Goal: Information Seeking & Learning: Learn about a topic

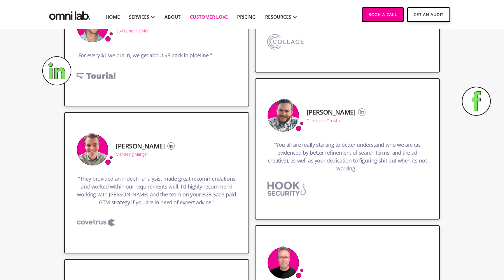
scroll to position [1102, 0]
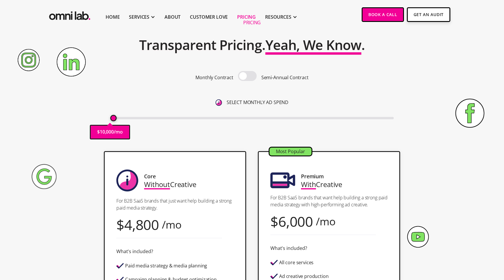
scroll to position [32, 0]
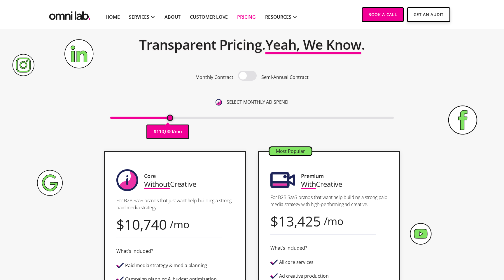
drag, startPoint x: 114, startPoint y: 118, endPoint x: 171, endPoint y: 120, distance: 57.2
type input "110000"
click at [171, 119] on input "range" at bounding box center [252, 117] width 284 height 2
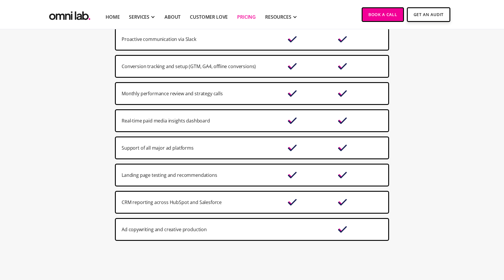
scroll to position [465, 0]
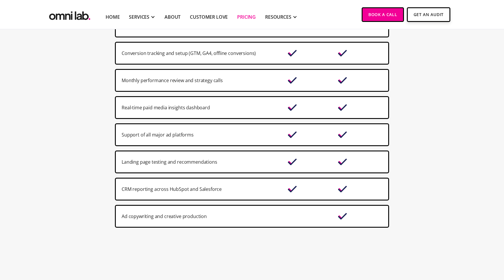
click at [278, 188] on div "CRM reporting across HubSpot and Salesforce" at bounding box center [202, 189] width 160 height 8
click at [290, 188] on img at bounding box center [293, 188] width 12 height 9
click at [345, 187] on img at bounding box center [343, 188] width 12 height 9
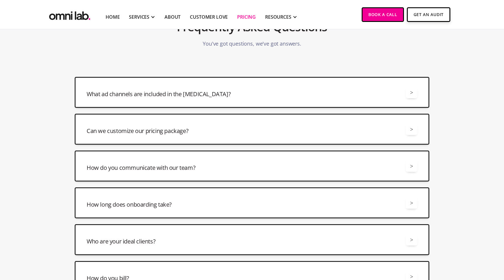
scroll to position [1388, 0]
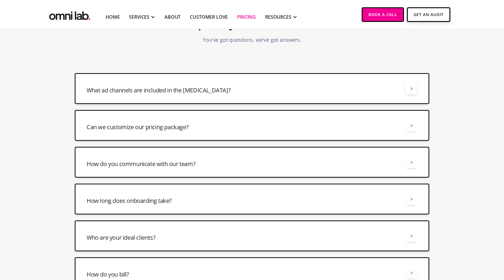
click at [407, 94] on div ">" at bounding box center [412, 89] width 12 height 12
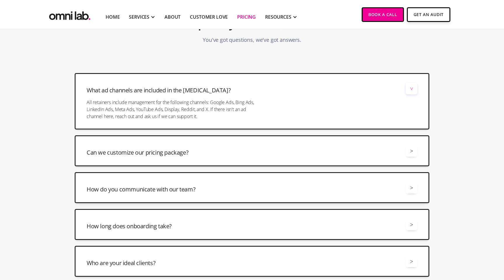
click at [409, 94] on div ">" at bounding box center [412, 89] width 12 height 12
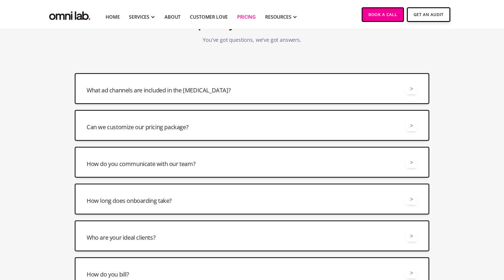
click at [398, 118] on div "Can we customize our pricing package? > Yes, we offer a number of different way…" at bounding box center [252, 125] width 355 height 31
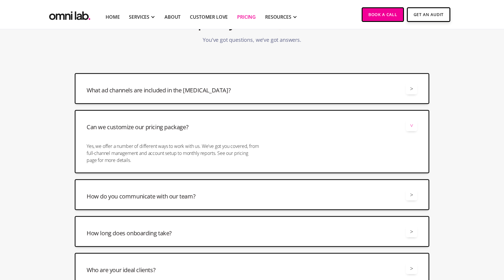
click at [398, 118] on div "Can we customize our pricing package? > Yes, we offer a number of different way…" at bounding box center [252, 141] width 355 height 63
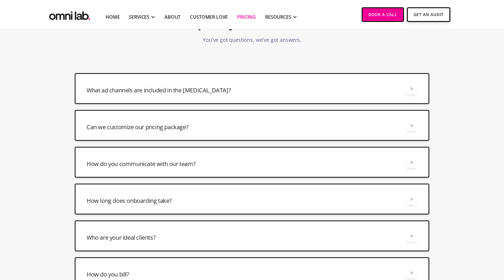
click at [392, 161] on div "How do you communicate with our team? >" at bounding box center [252, 162] width 331 height 12
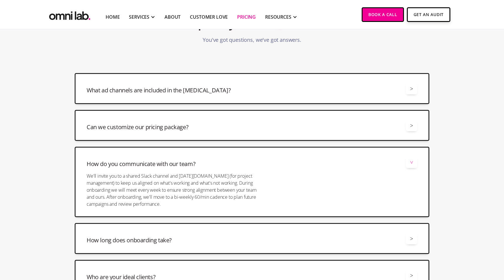
click at [392, 161] on div "How do you communicate with our team? >" at bounding box center [252, 162] width 331 height 12
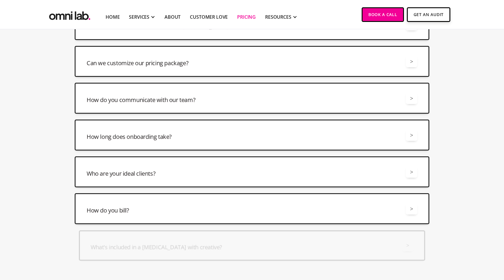
scroll to position [1453, 0]
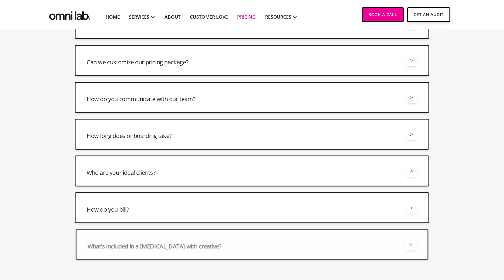
click at [392, 179] on div "Who are your ideal clients? > We are a good fit for B2B SaaS brands spending at…" at bounding box center [252, 170] width 355 height 31
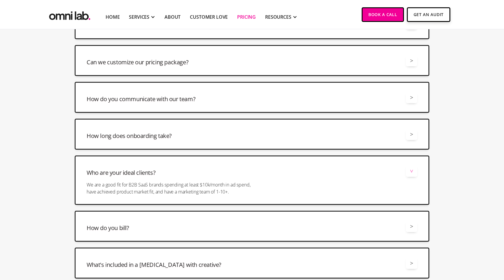
click at [392, 179] on div "Who are your ideal clients? > We are a good fit for B2B SaaS brands spending at…" at bounding box center [252, 179] width 355 height 49
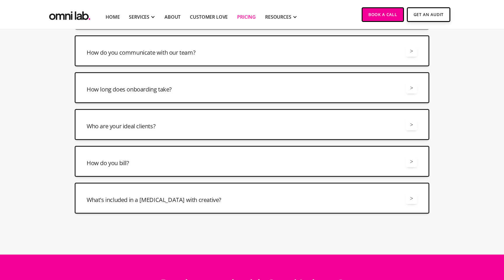
scroll to position [1555, 0]
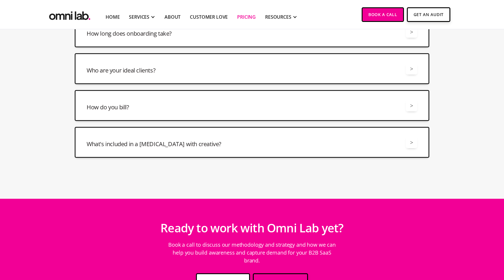
click at [388, 143] on div "What's included in a retainer with creative? >" at bounding box center [252, 142] width 331 height 12
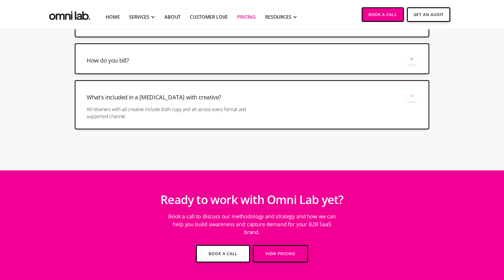
scroll to position [1506, 0]
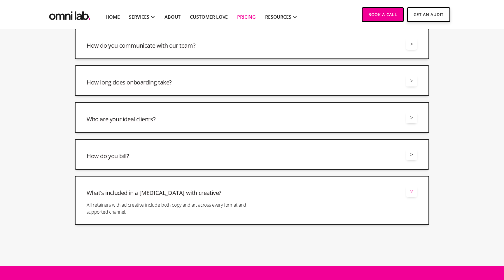
click at [376, 198] on div "What's included in a retainer with creative? > All retainers with ad creative i…" at bounding box center [252, 199] width 355 height 49
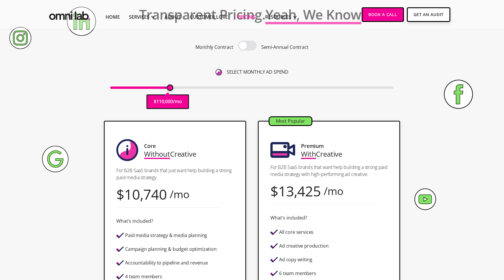
scroll to position [79, 0]
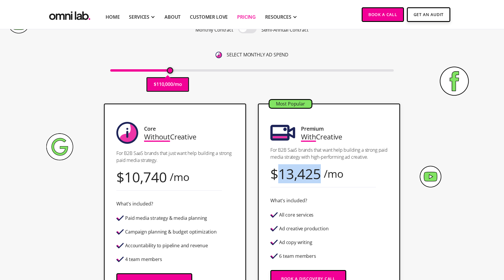
drag, startPoint x: 280, startPoint y: 176, endPoint x: 323, endPoint y: 175, distance: 42.6
click at [323, 176] on div "$ 13,425 /mo" at bounding box center [307, 174] width 73 height 8
copy div "13,425"
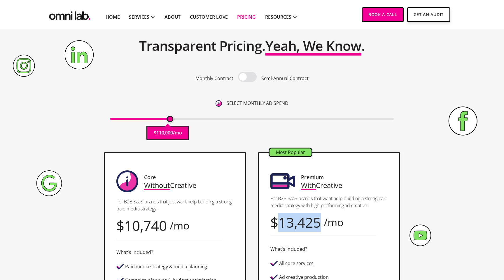
scroll to position [26, 0]
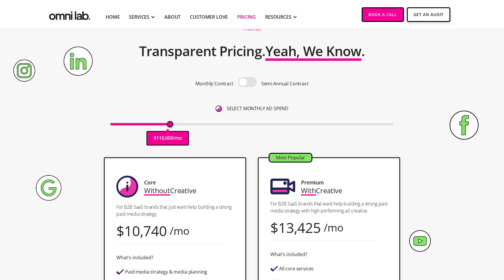
click at [244, 81] on span at bounding box center [247, 82] width 19 height 10
click at [247, 83] on input "checkbox" at bounding box center [247, 83] width 0 height 0
click at [245, 81] on span at bounding box center [247, 82] width 19 height 10
click at [247, 83] on input "checkbox" at bounding box center [247, 83] width 0 height 0
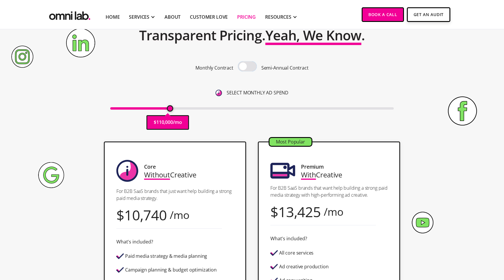
scroll to position [0, 0]
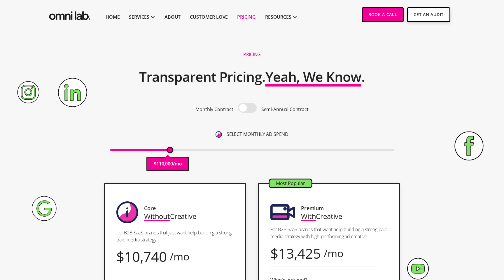
click at [307, 79] on span "Yeah, We Know" at bounding box center [314, 76] width 96 height 18
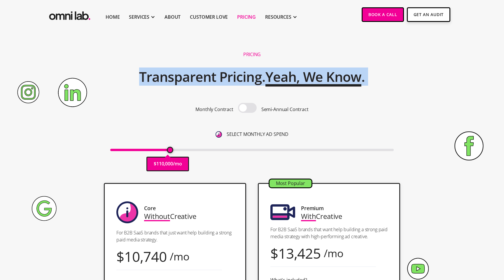
click at [307, 79] on span "Yeah, We Know" at bounding box center [314, 76] width 96 height 18
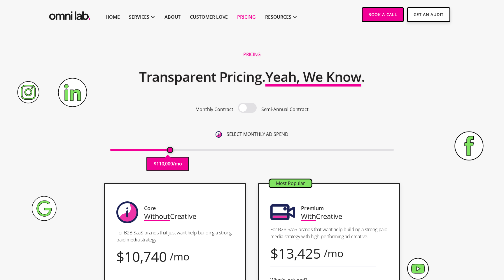
click at [276, 161] on div "Monthly Contract Semi-Annual Contract SELECT MONTHLY AD SPEND $ 110,000 /mo" at bounding box center [252, 125] width 284 height 74
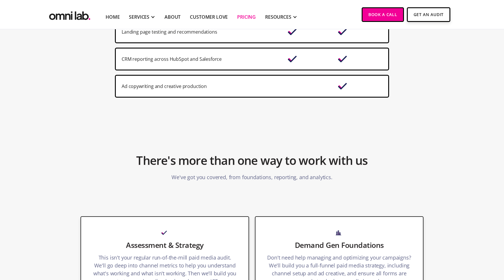
scroll to position [152, 0]
